Goal: Use online tool/utility: Utilize a website feature to perform a specific function

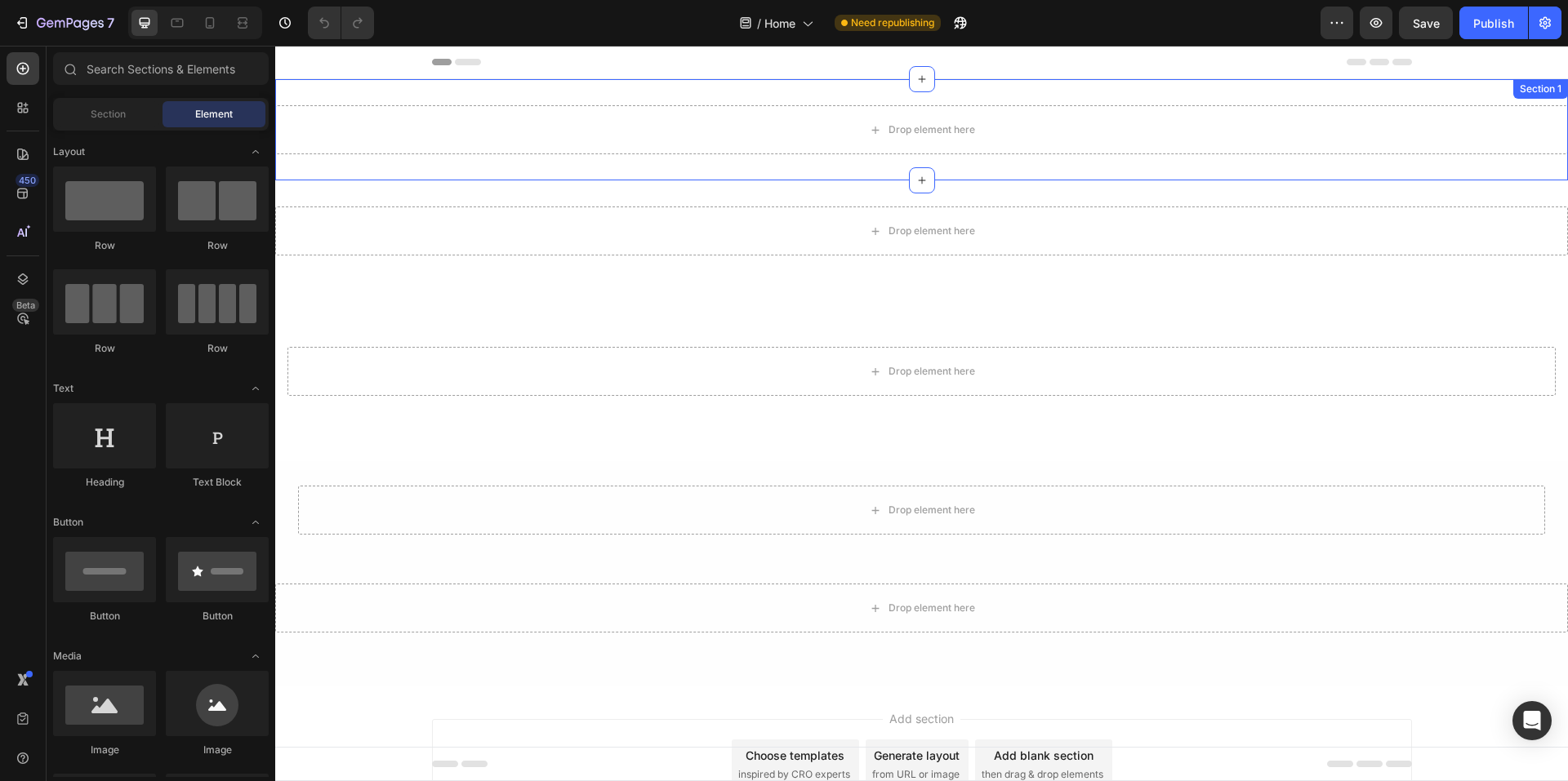
click at [1020, 83] on div "Drop element here Section 1" at bounding box center [922, 129] width 1293 height 102
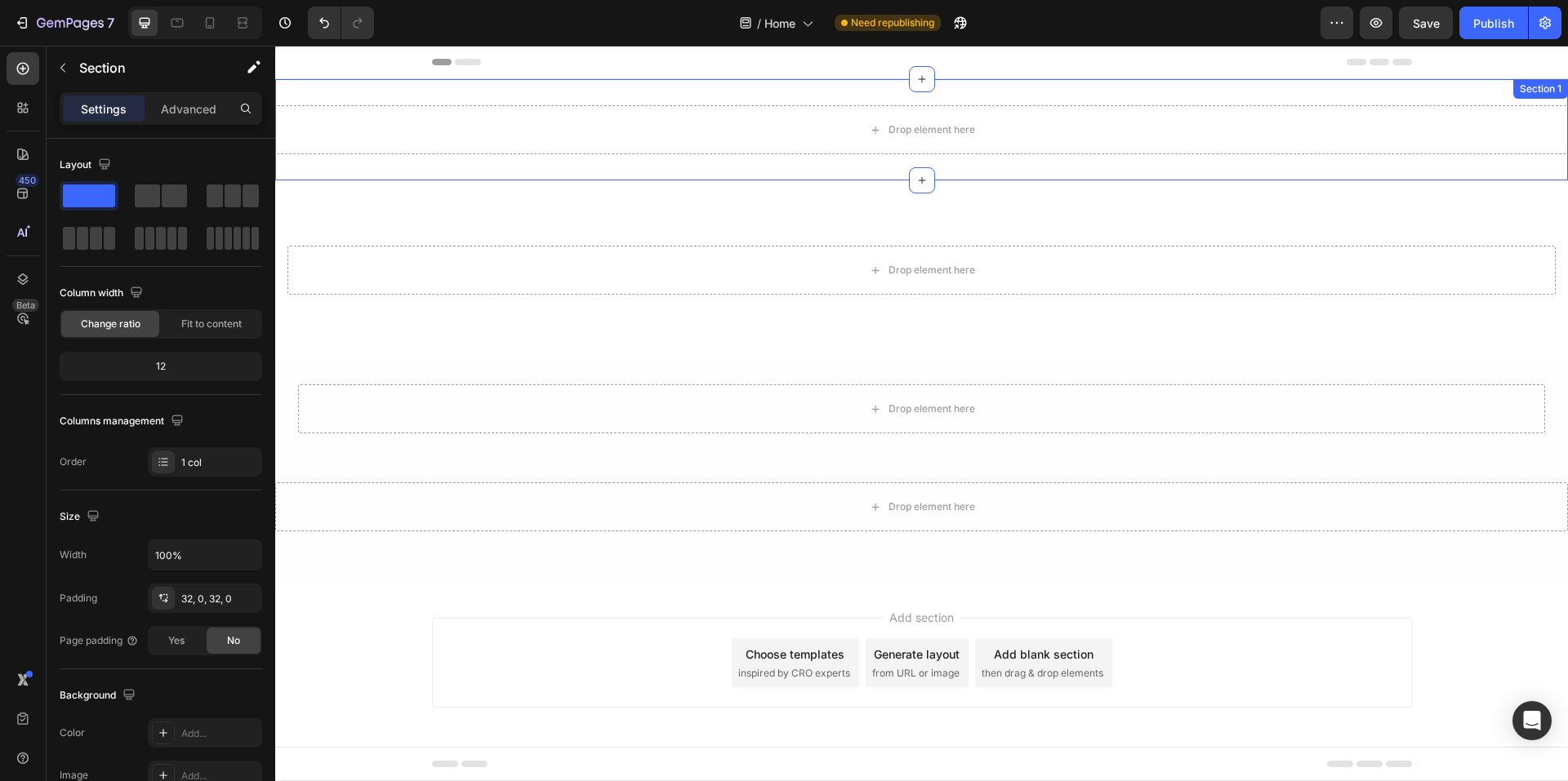
click at [1001, 85] on div "Drop element here Section 1" at bounding box center [922, 129] width 1293 height 102
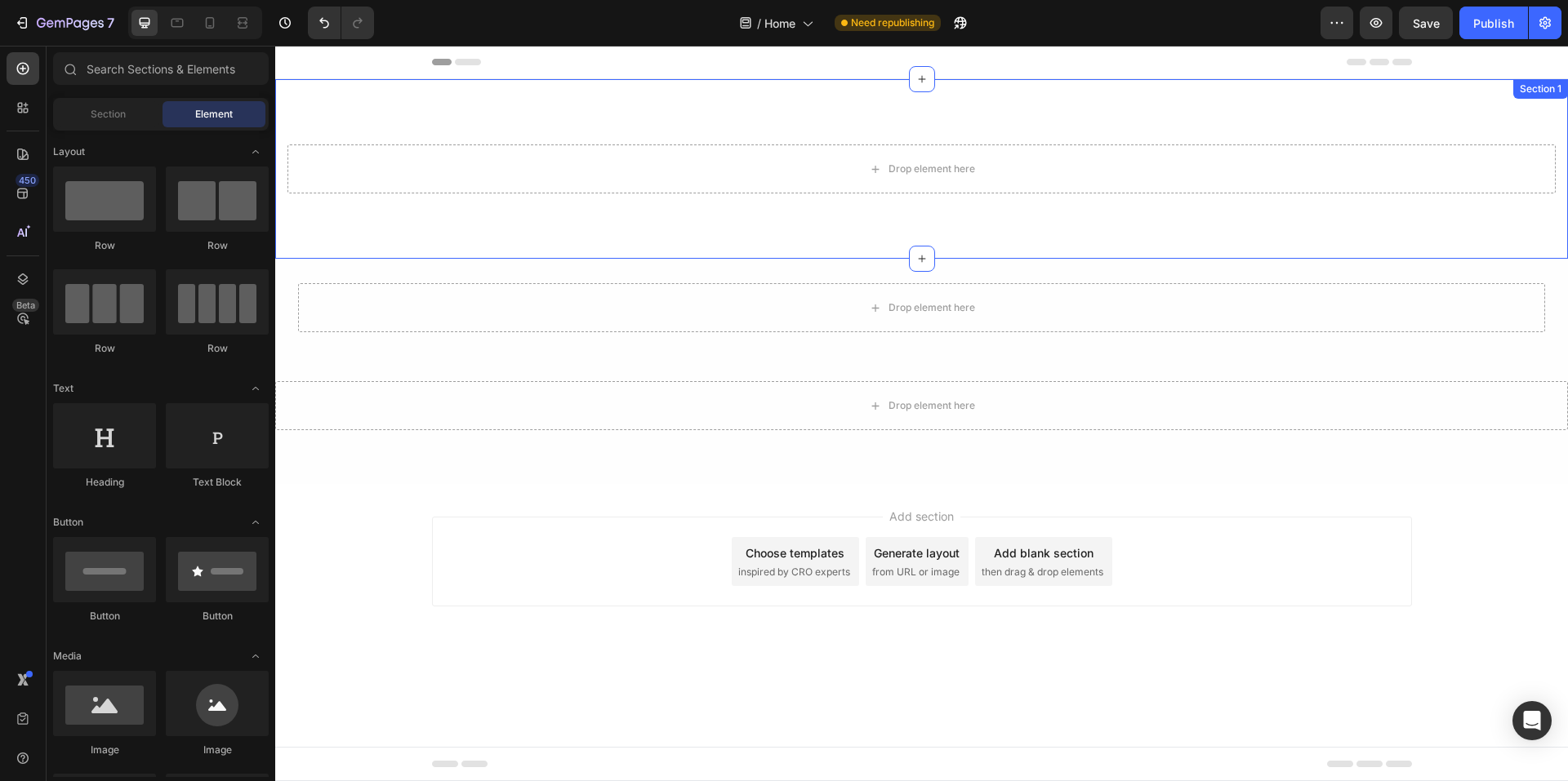
click at [990, 121] on div "Drop element here Section 1" at bounding box center [922, 169] width 1293 height 180
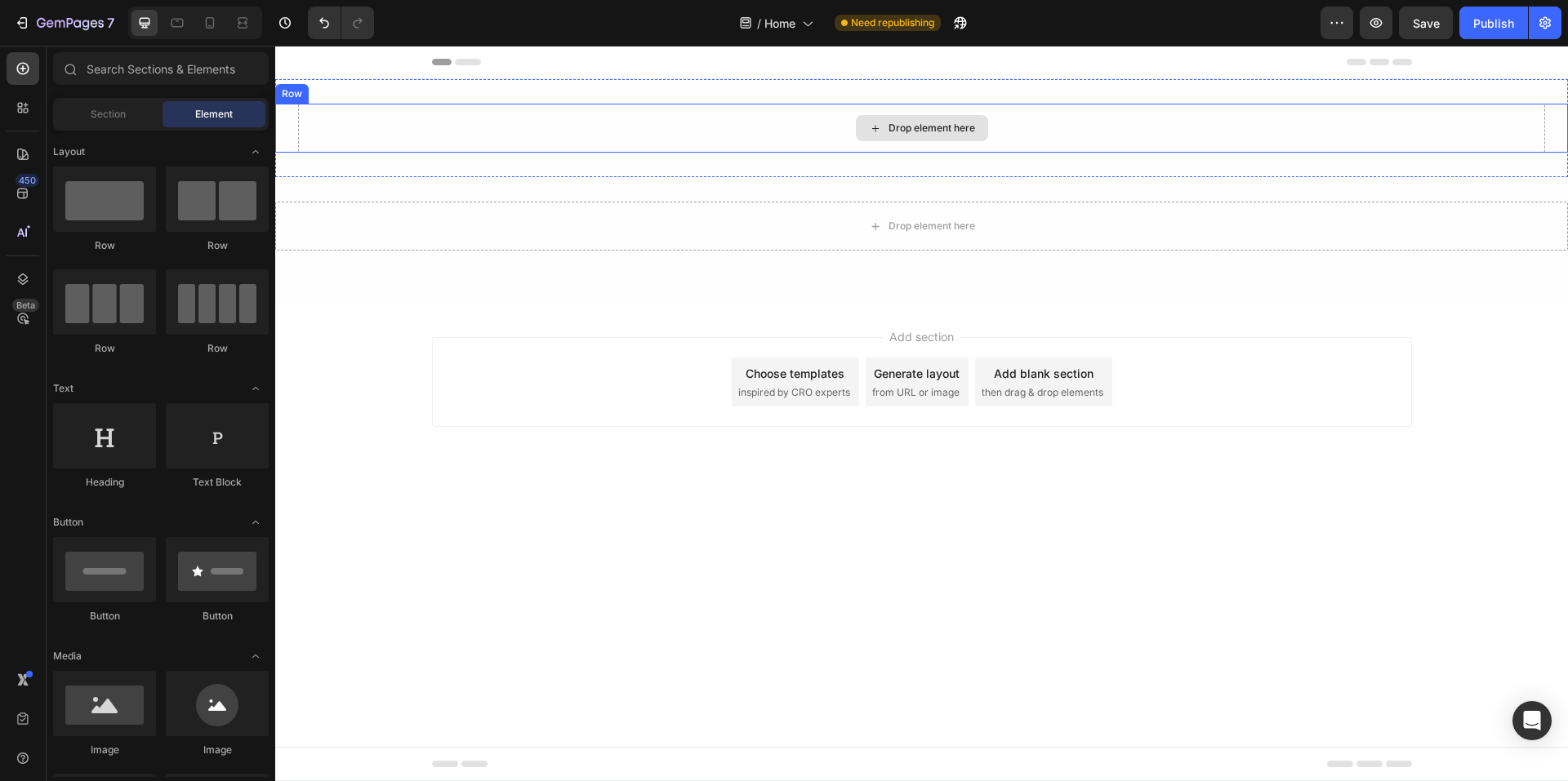
click at [1056, 78] on div "Header" at bounding box center [922, 62] width 1293 height 33
click at [1052, 109] on div "Drop element here" at bounding box center [922, 128] width 1247 height 49
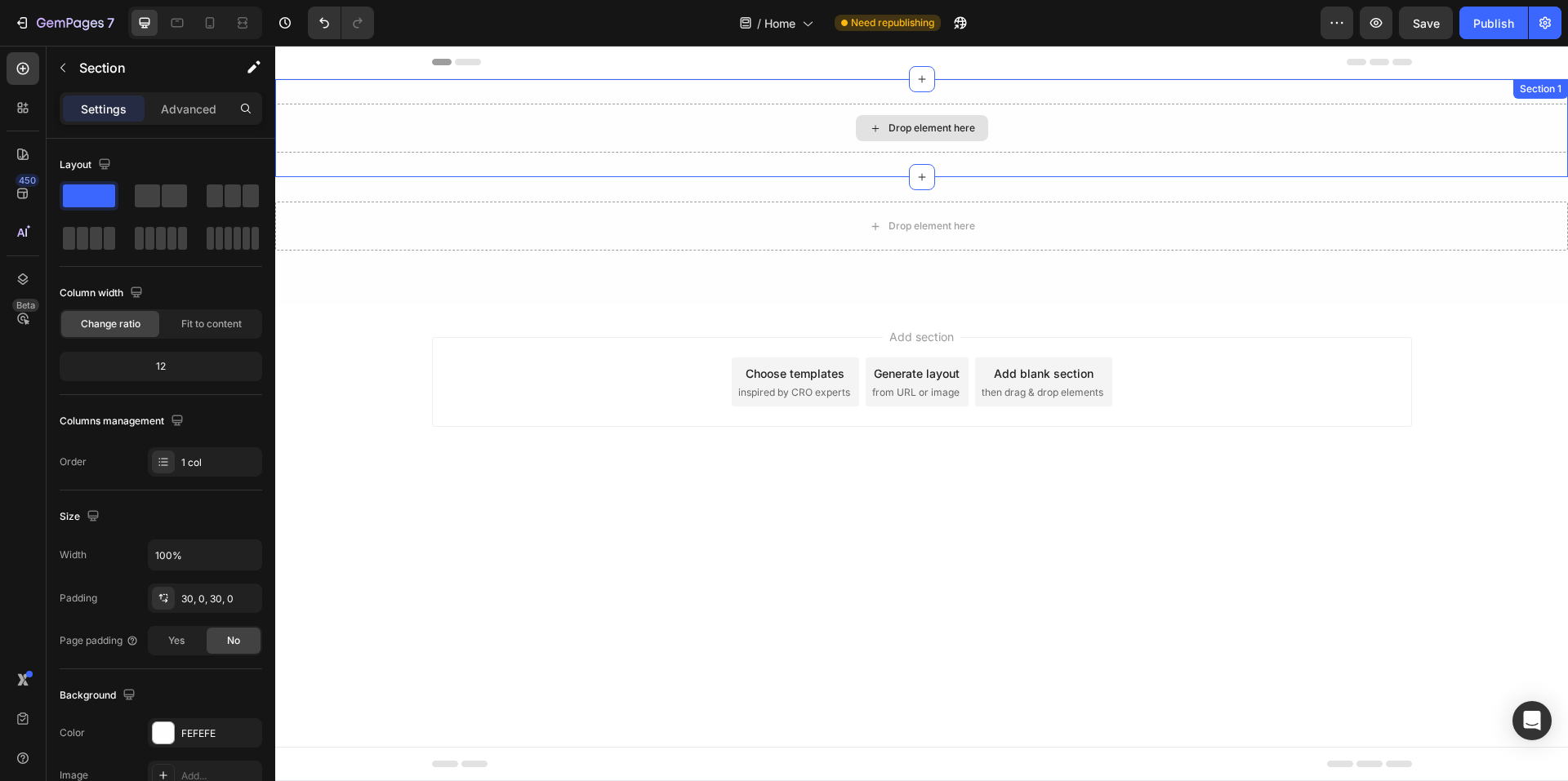
click at [1035, 137] on div "Drop element here" at bounding box center [922, 128] width 1293 height 49
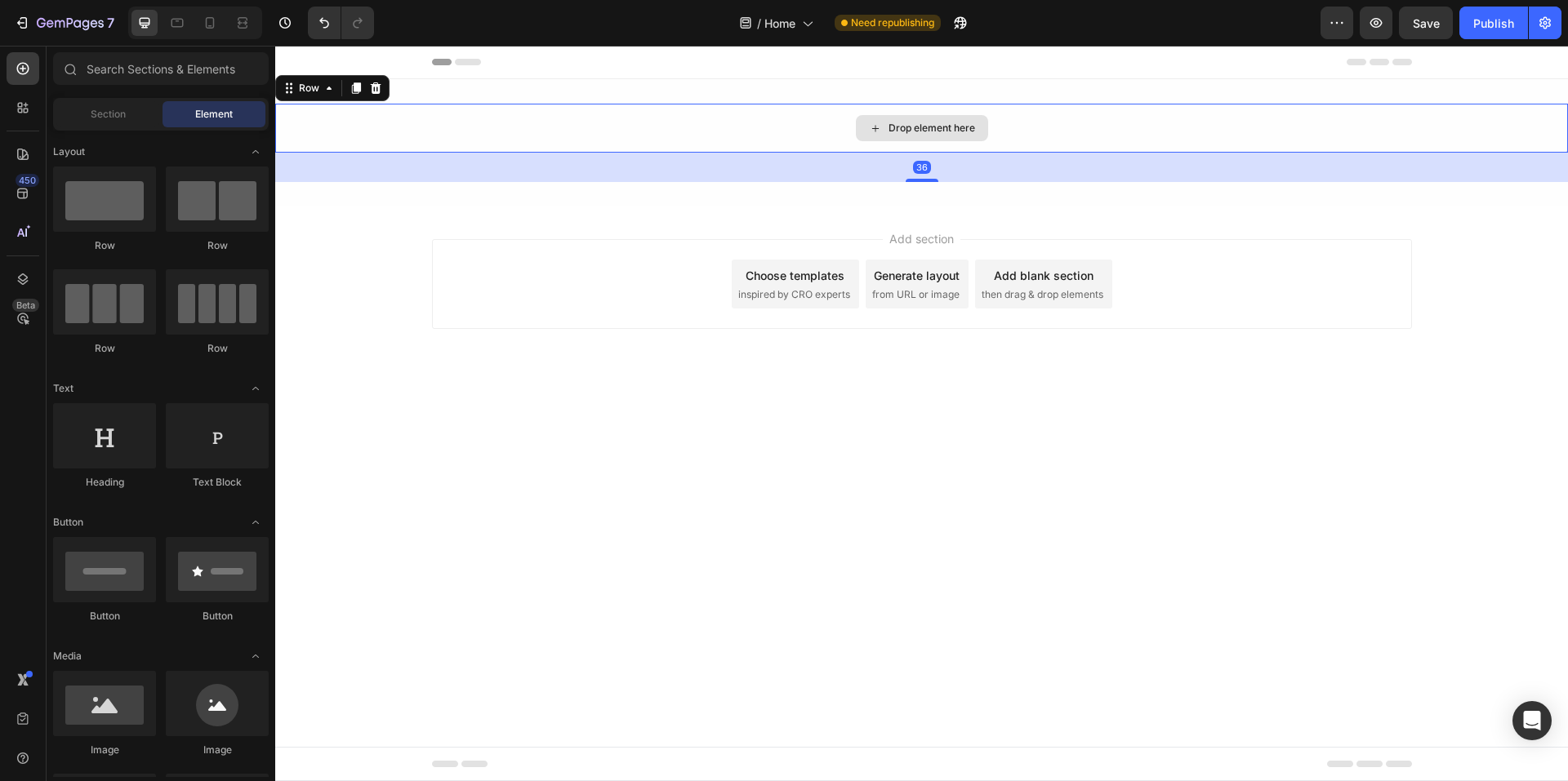
click at [1035, 150] on div "Drop element here" at bounding box center [922, 128] width 1293 height 49
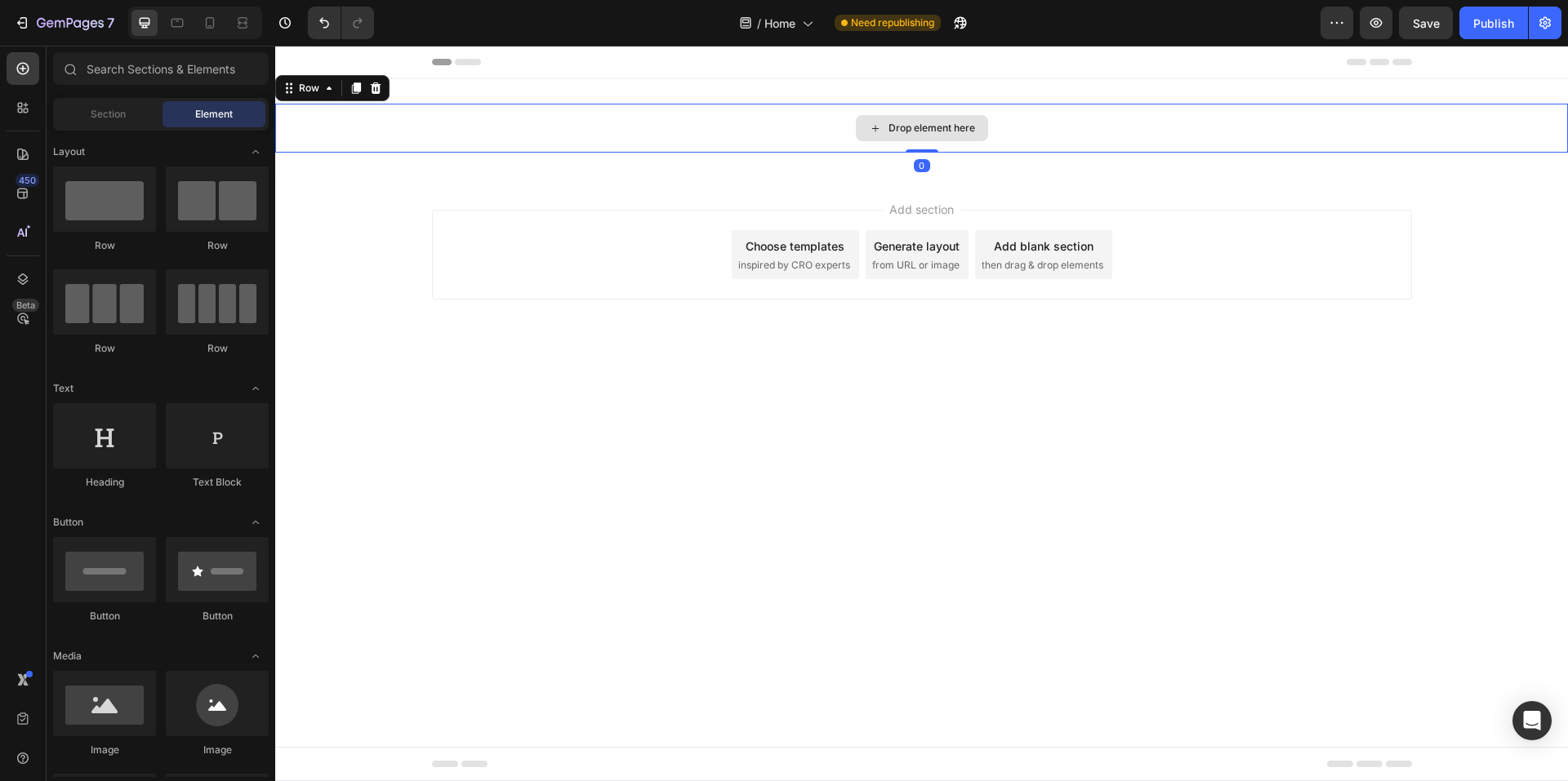
click at [1029, 138] on div "Drop element here" at bounding box center [922, 128] width 1293 height 49
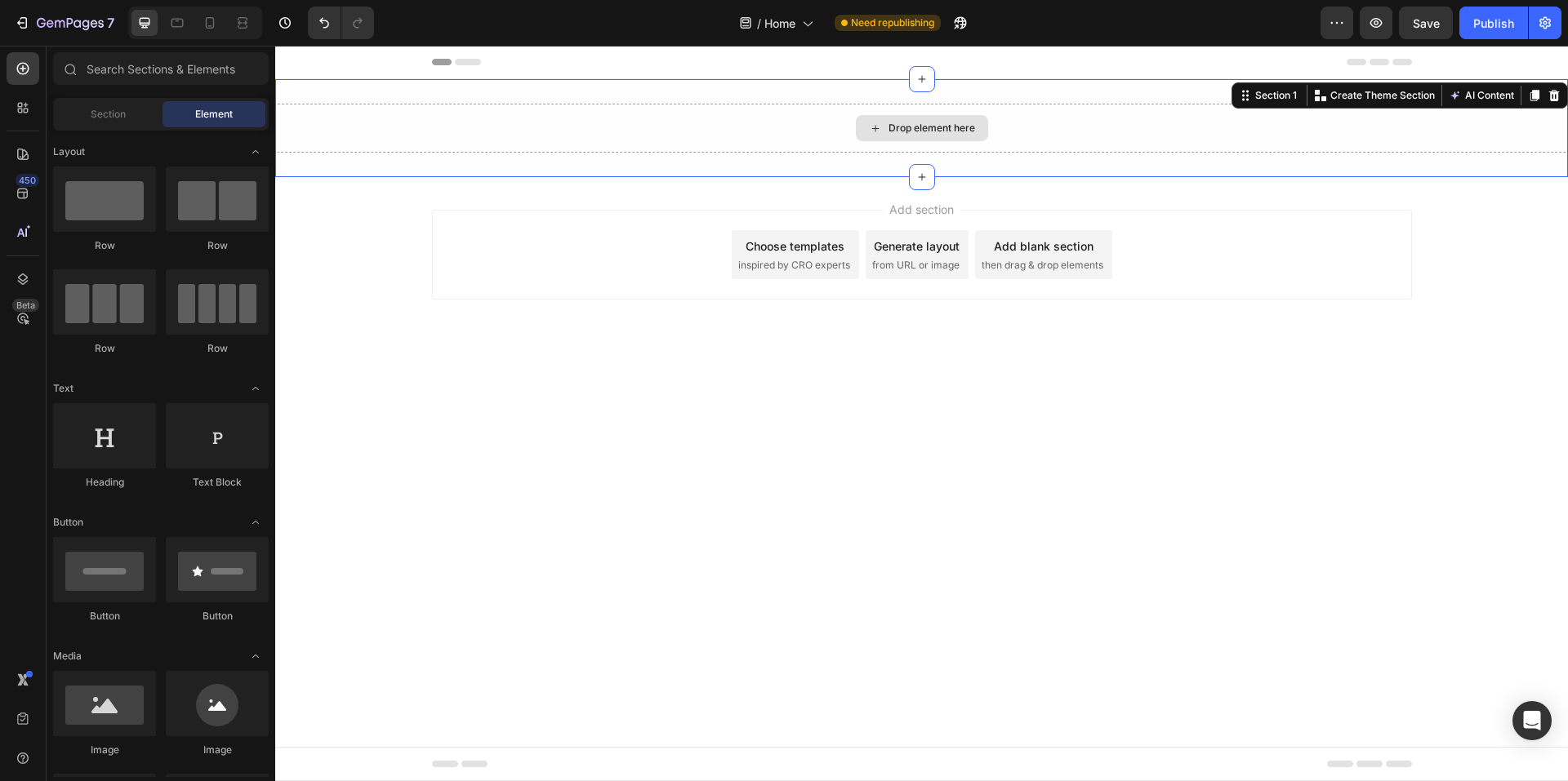
click at [1029, 138] on div "Drop element here" at bounding box center [922, 128] width 1293 height 49
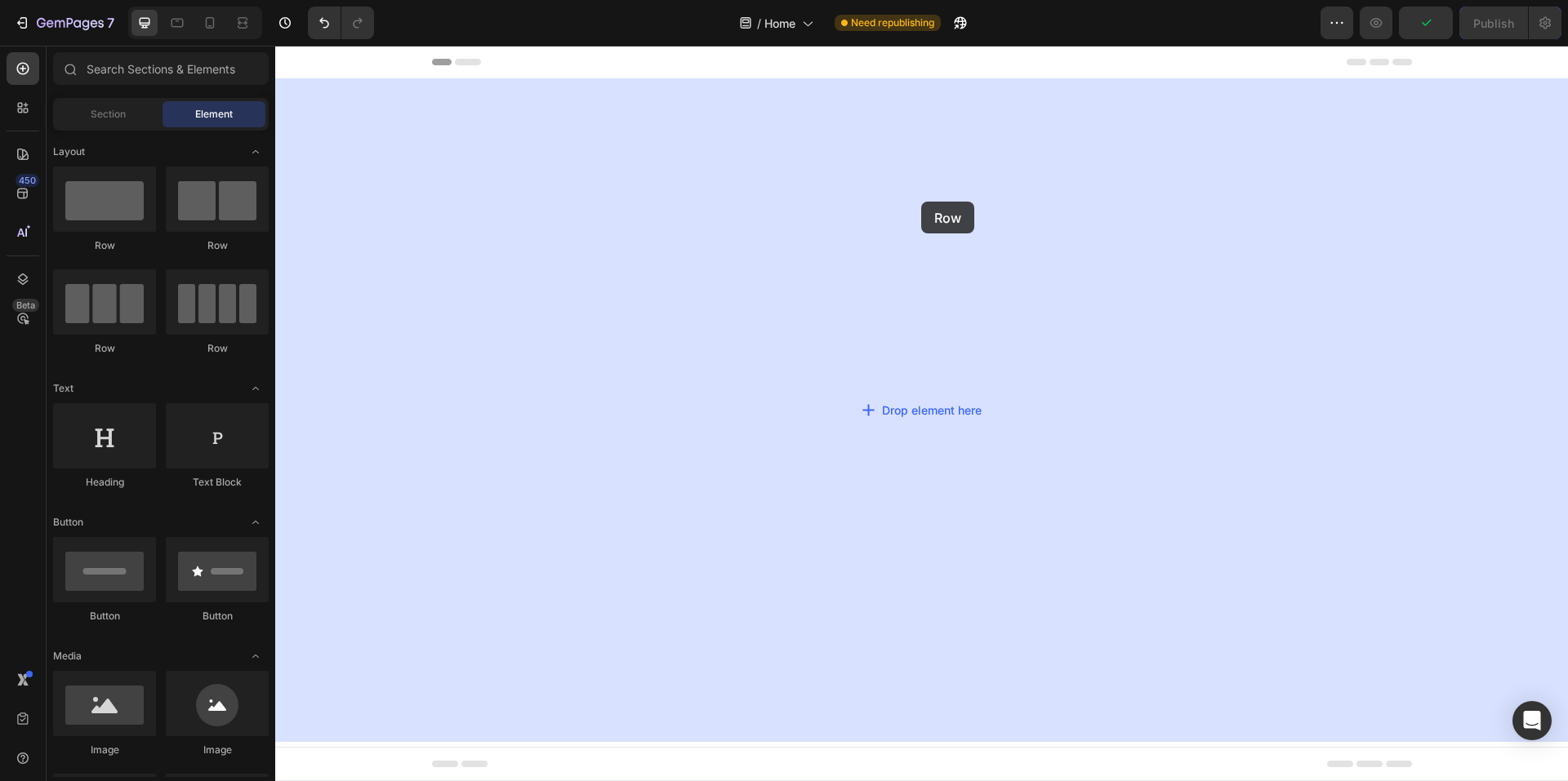
drag, startPoint x: 380, startPoint y: 254, endPoint x: 912, endPoint y: 182, distance: 536.9
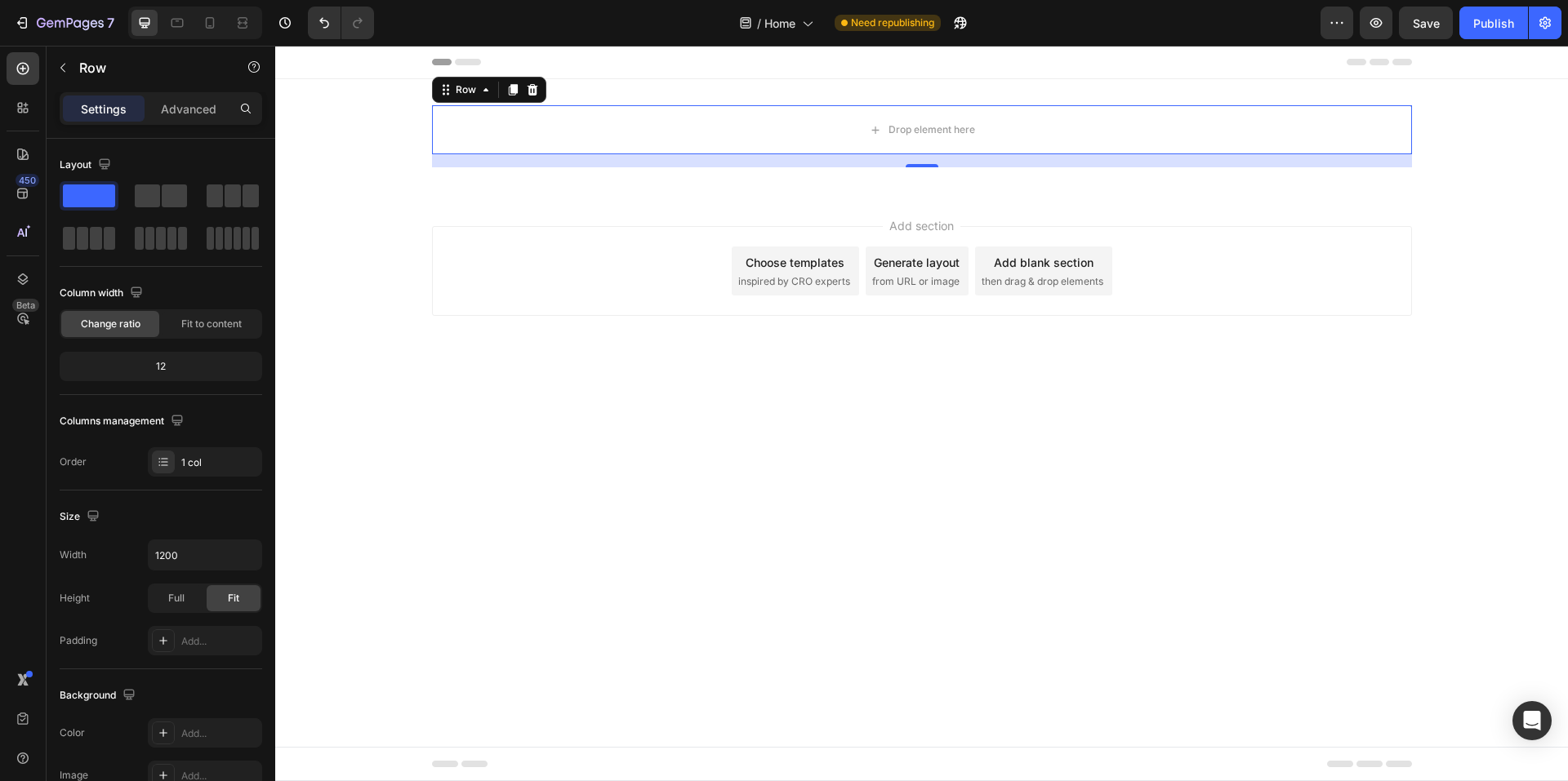
click at [171, 121] on div "Settings Advanced" at bounding box center [160, 109] width 202 height 32
click at [227, 112] on div "Advanced" at bounding box center [188, 108] width 82 height 26
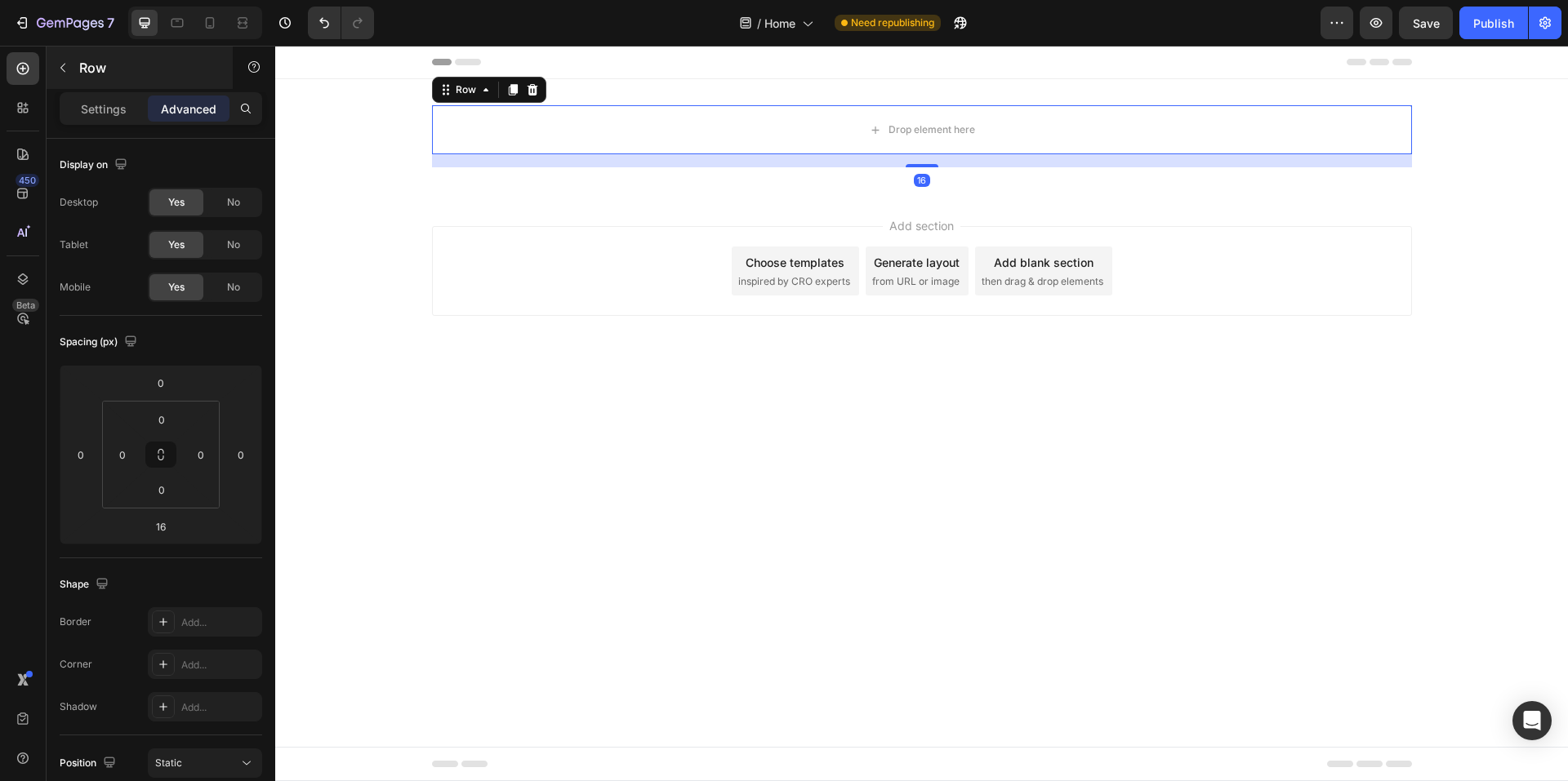
click at [95, 72] on p "Row" at bounding box center [148, 67] width 138 height 20
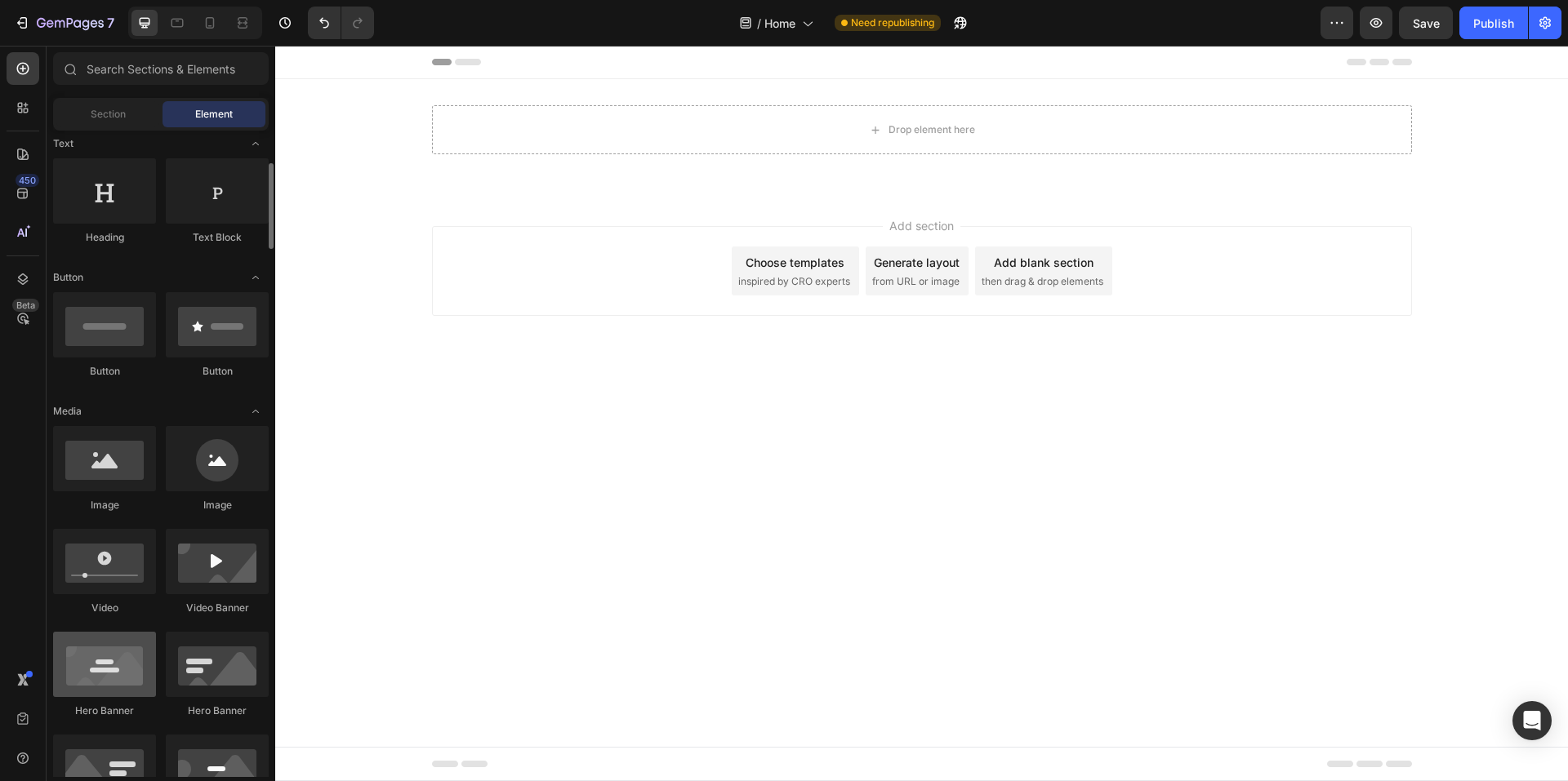
scroll to position [408, 0]
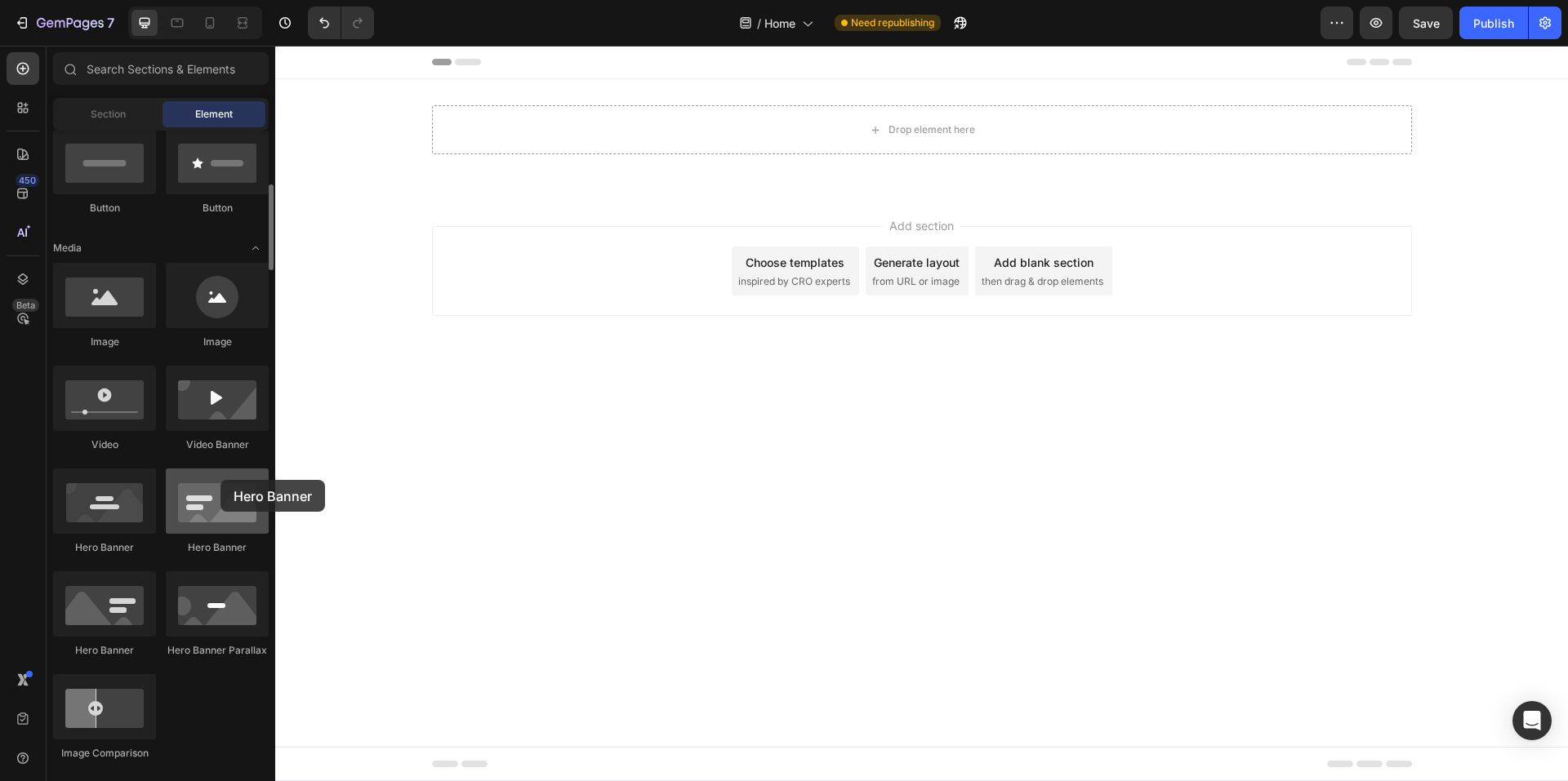
drag, startPoint x: 201, startPoint y: 517, endPoint x: 220, endPoint y: 478, distance: 43.4
click at [220, 478] on div at bounding box center [217, 501] width 102 height 66
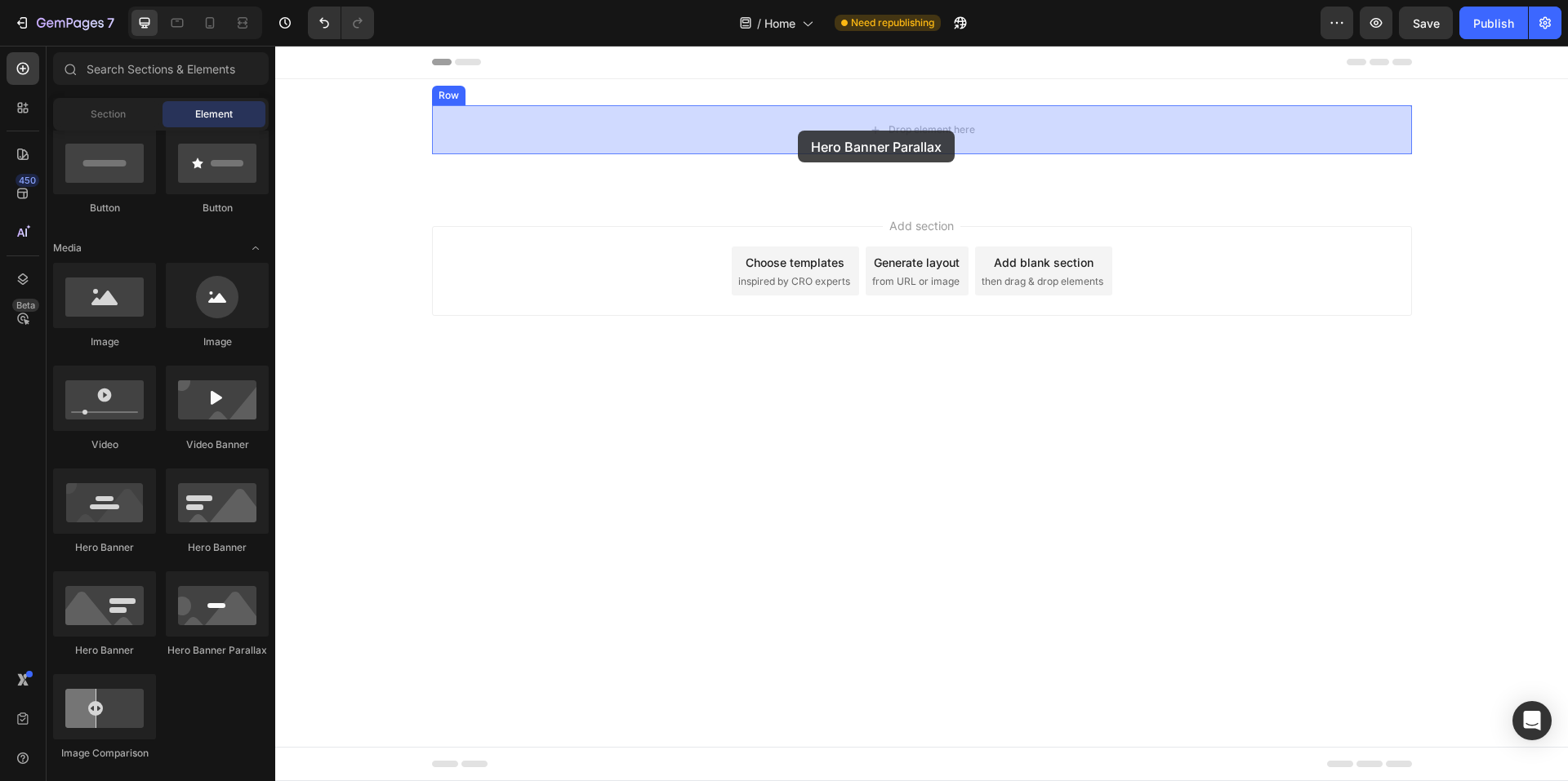
drag, startPoint x: 477, startPoint y: 658, endPoint x: 798, endPoint y: 130, distance: 617.9
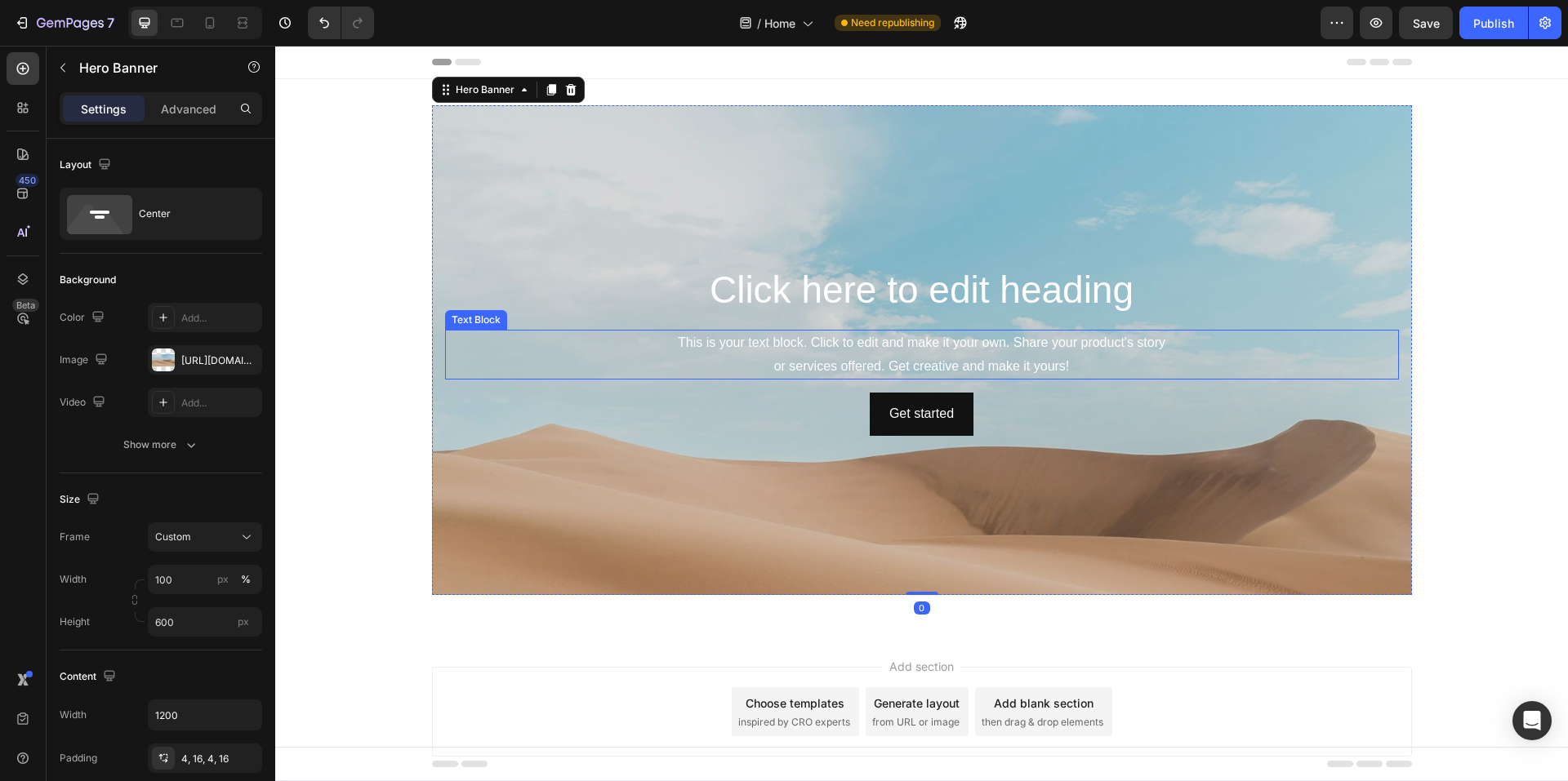
click at [923, 343] on div "This is your text block. Click to edit and make it your own. Share your product…" at bounding box center [922, 355] width 954 height 50
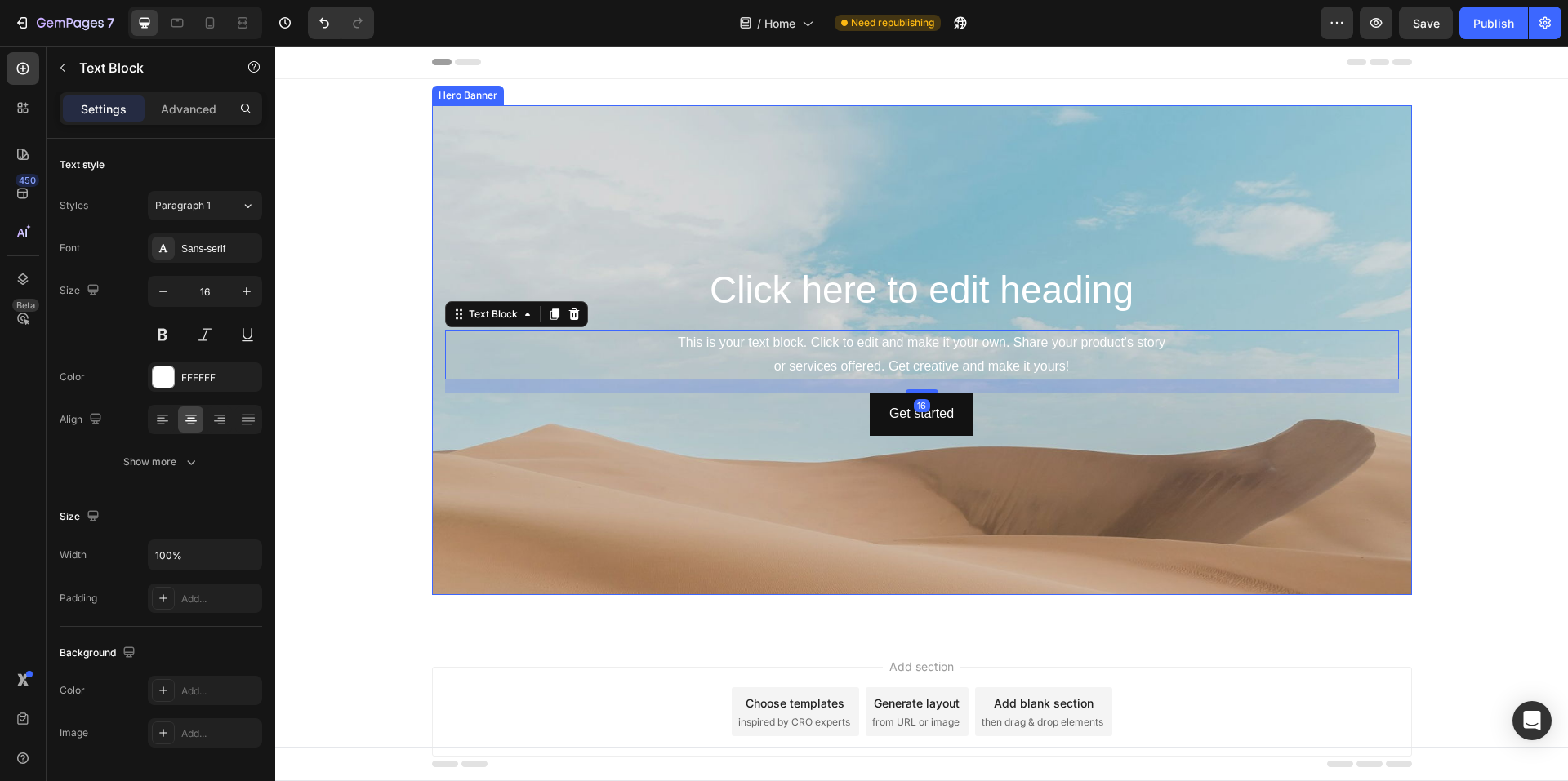
click at [934, 284] on h2 "Click here to edit heading" at bounding box center [922, 290] width 954 height 52
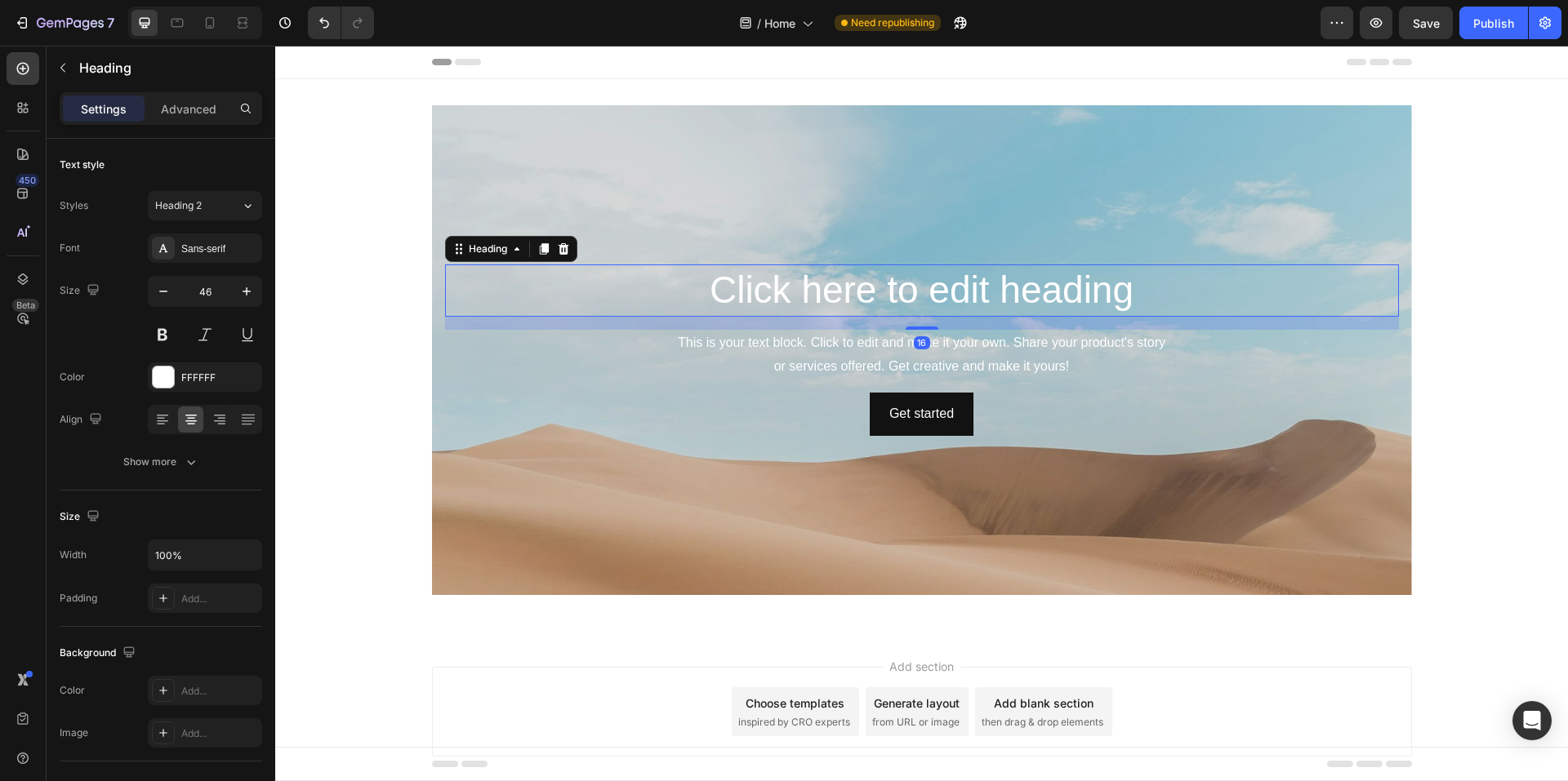
click at [910, 253] on div "Background Image" at bounding box center [922, 473] width 980 height 735
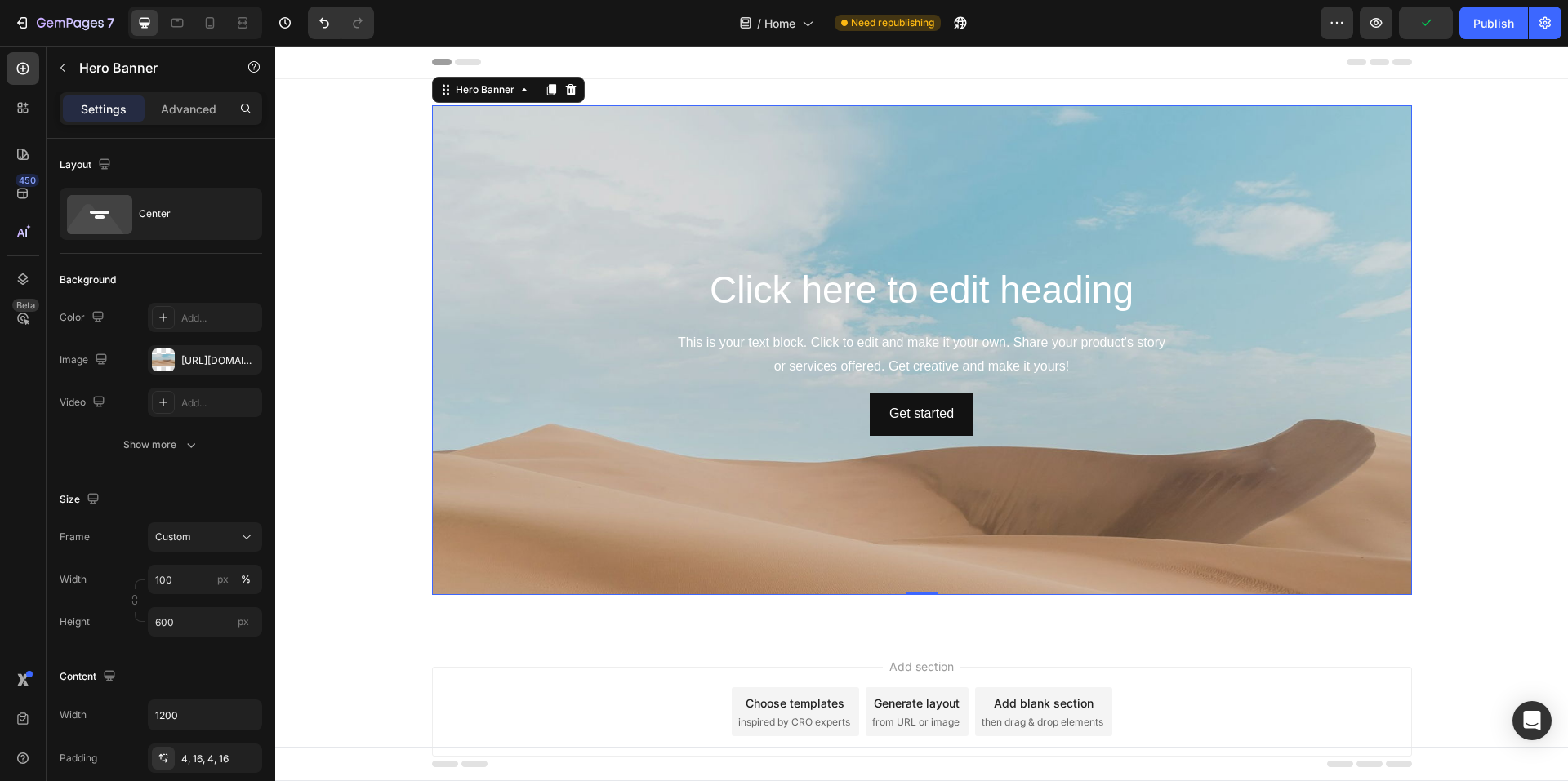
drag, startPoint x: 139, startPoint y: 186, endPoint x: 264, endPoint y: 81, distance: 163.2
click at [264, 81] on div at bounding box center [254, 69] width 26 height 31
